Goal: Task Accomplishment & Management: Complete application form

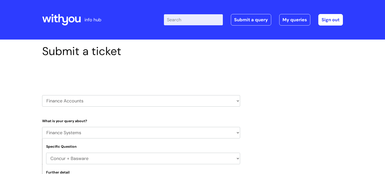
select select "Finance Systems"
select select "Concur + Basware"
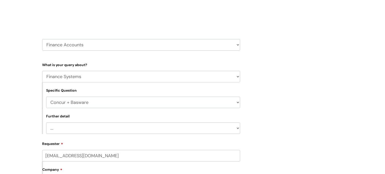
scroll to position [123, 0]
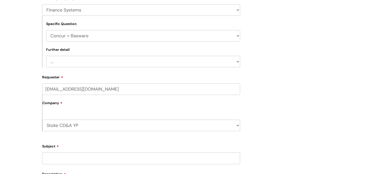
click at [216, 72] on form "Type Of Request ... Accounts (Finance) Alerts! (For clinical team) Data Protect…" at bounding box center [141, 130] width 198 height 273
click at [213, 63] on select "... Access/Login issues Approval flow updates/issues New Suppliers + Job Codes …" at bounding box center [143, 62] width 194 height 12
select select "Access/Login issues"
click at [46, 56] on select "... Access/Login issues Approval flow updates/issues New Suppliers + Job Codes …" at bounding box center [143, 62] width 194 height 12
click at [144, 109] on label "Company" at bounding box center [141, 104] width 198 height 11
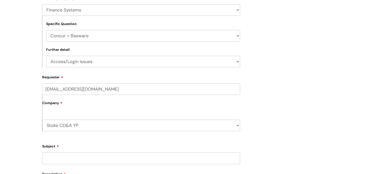
click at [149, 159] on input "Subject" at bounding box center [141, 159] width 198 height 12
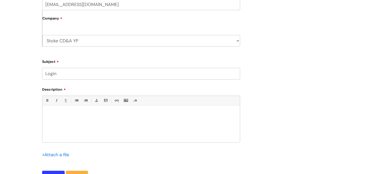
scroll to position [211, 0]
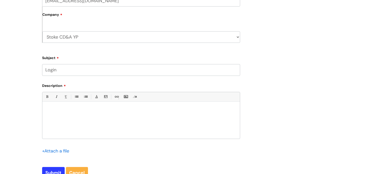
type input "Login"
click at [144, 125] on div at bounding box center [140, 121] width 197 height 35
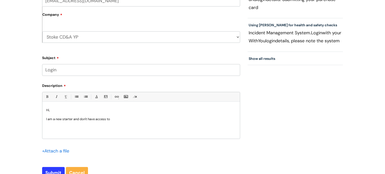
click at [144, 125] on div "Hi, I am a new starter and don't have access to" at bounding box center [140, 121] width 197 height 35
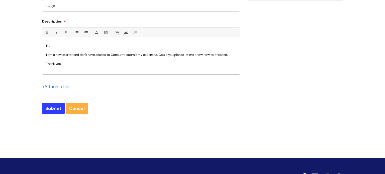
scroll to position [280, 0]
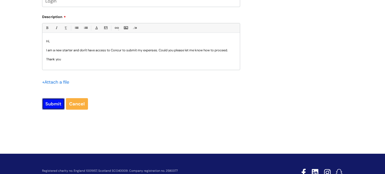
click at [49, 102] on input "Submit" at bounding box center [53, 104] width 23 height 12
type input "Please Wait..."
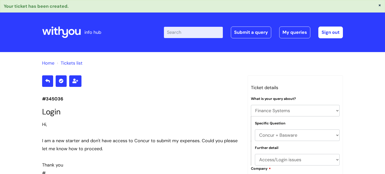
select select "Finance Systems"
select select "Concur + Basware"
select select "Access/Login issues"
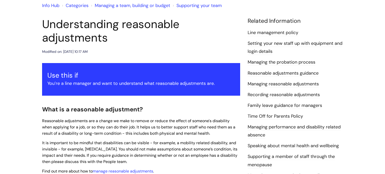
scroll to position [46, 0]
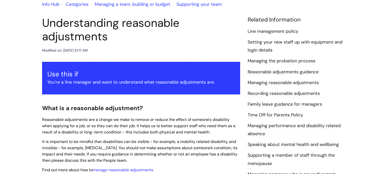
click at [295, 83] on link "Managing reasonable adjustments" at bounding box center [282, 83] width 71 height 7
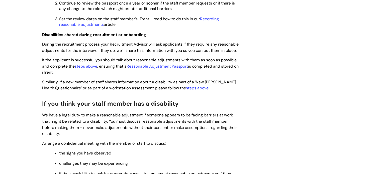
scroll to position [431, 0]
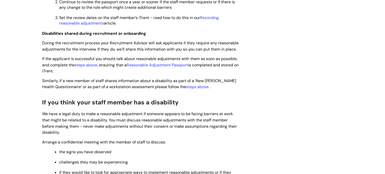
click at [296, 110] on div "Managing reasonable adjustments Modified on: Mon, 22 Apr, 2024 at 2:25 PM Use t…" at bounding box center [192, 34] width 308 height 806
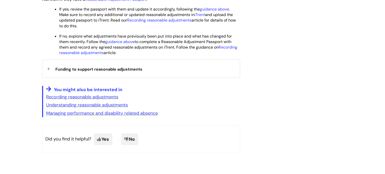
scroll to position [712, 0]
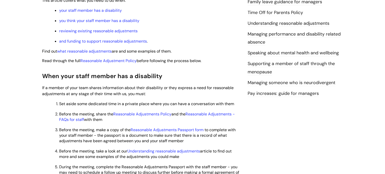
click at [296, 97] on li "Pay increases: guide for managers" at bounding box center [294, 93] width 95 height 8
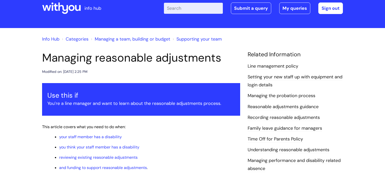
scroll to position [0, 0]
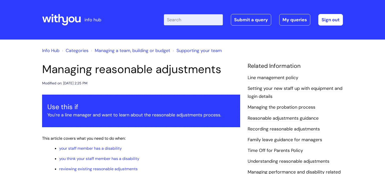
click at [290, 77] on link "Line management policy" at bounding box center [272, 78] width 51 height 7
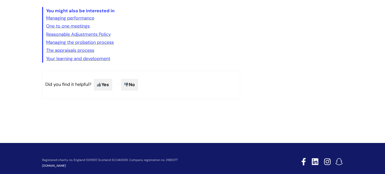
scroll to position [282, 0]
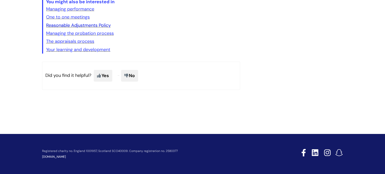
click at [100, 27] on link "Reasonable Adjustments Policy" at bounding box center [78, 25] width 65 height 6
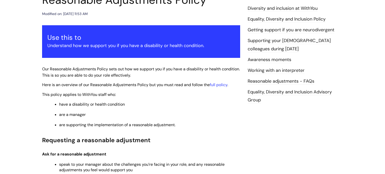
scroll to position [70, 0]
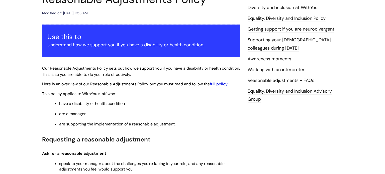
click at [220, 83] on link "full policy" at bounding box center [219, 83] width 18 height 5
